Goal: Find specific page/section: Find specific page/section

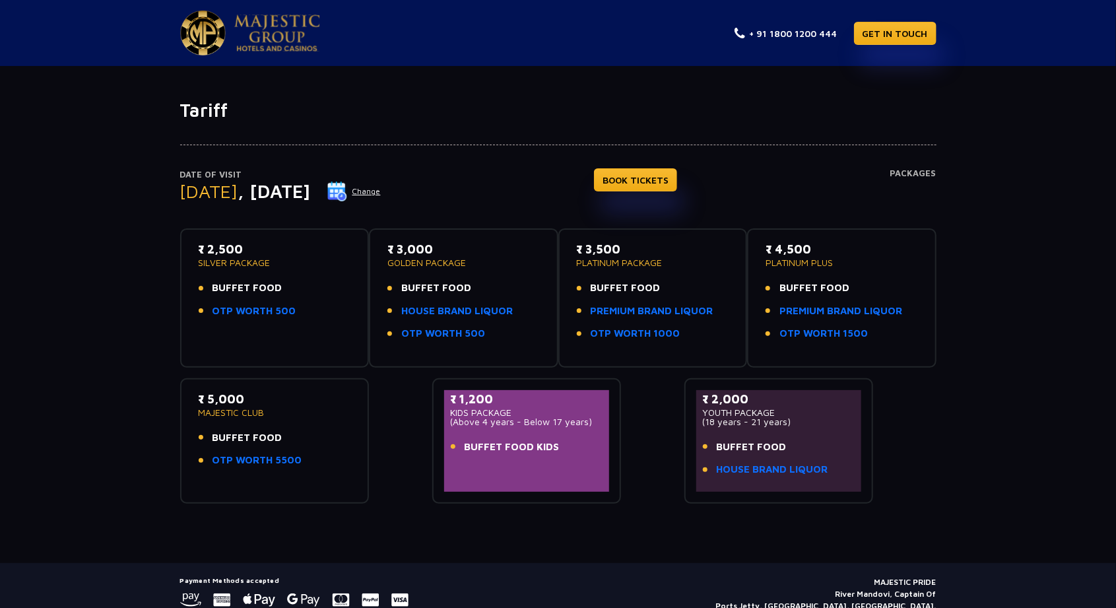
click at [267, 35] on img at bounding box center [277, 33] width 86 height 37
